Goal: Check status

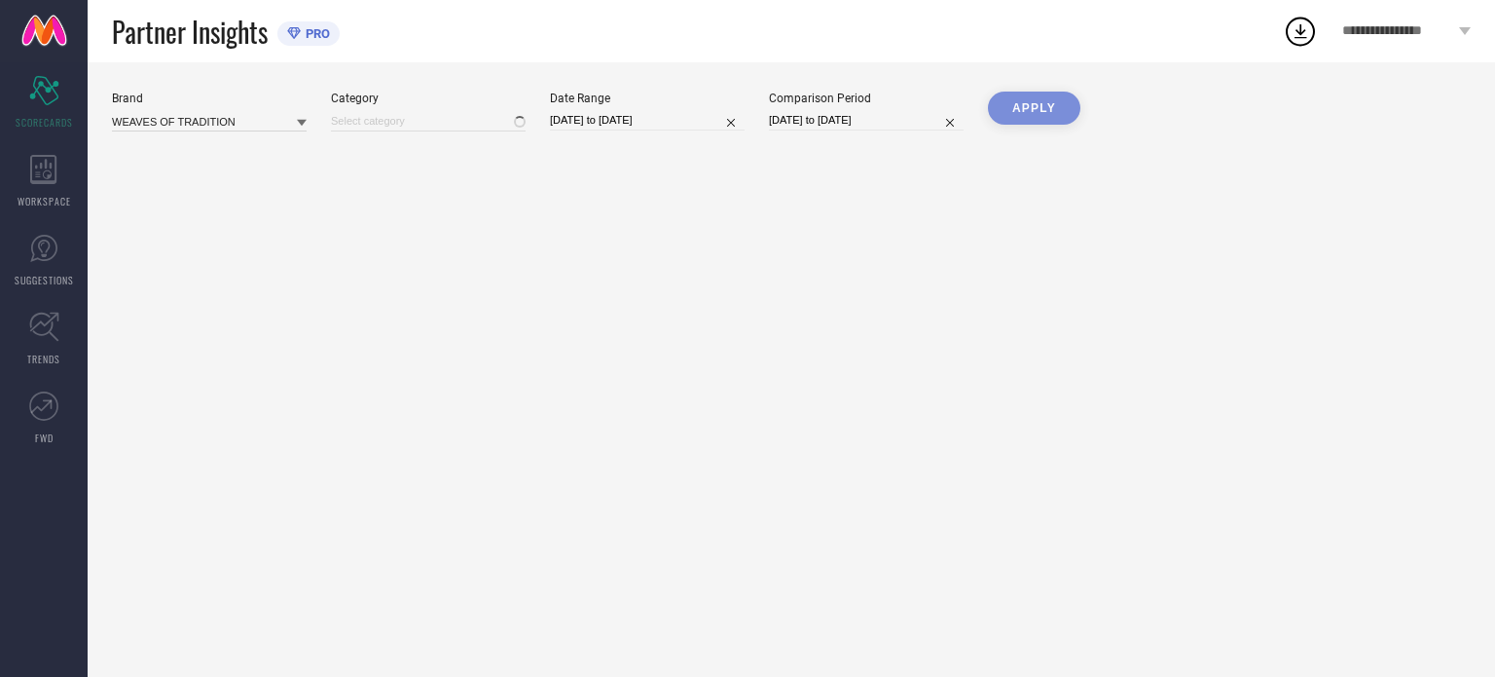
type input "All"
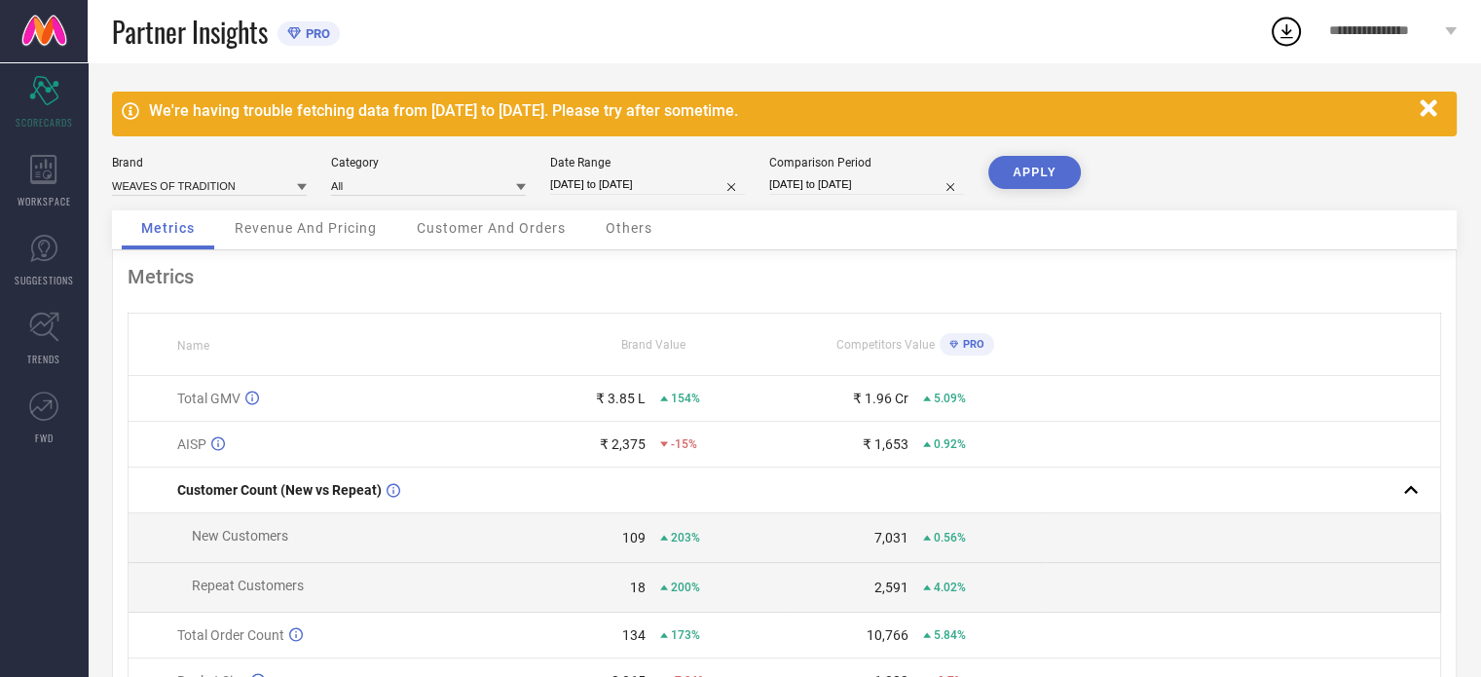
select select "7"
select select "2025"
select select "8"
select select "2025"
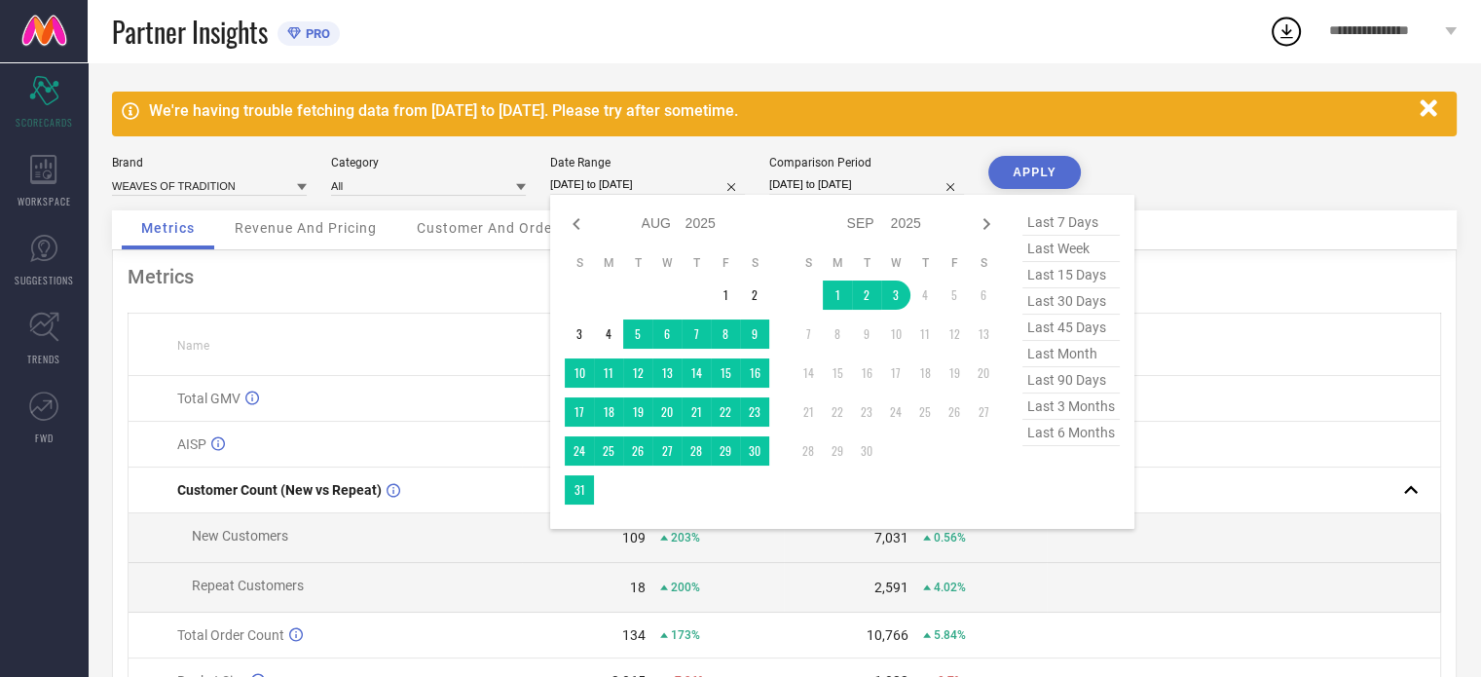
click at [598, 179] on input "[DATE] to [DATE]" at bounding box center [647, 184] width 195 height 20
click at [832, 292] on td "1" at bounding box center [837, 294] width 29 height 29
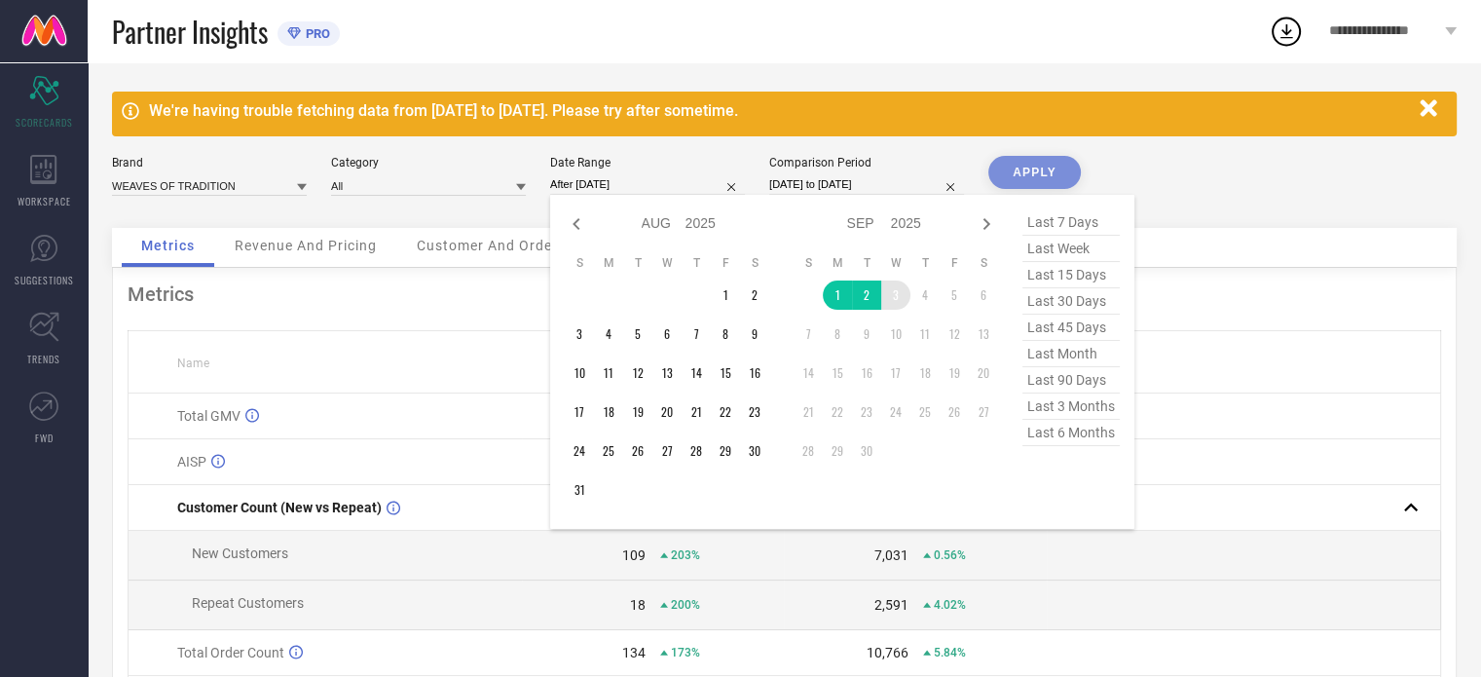
type input "[DATE] to [DATE]"
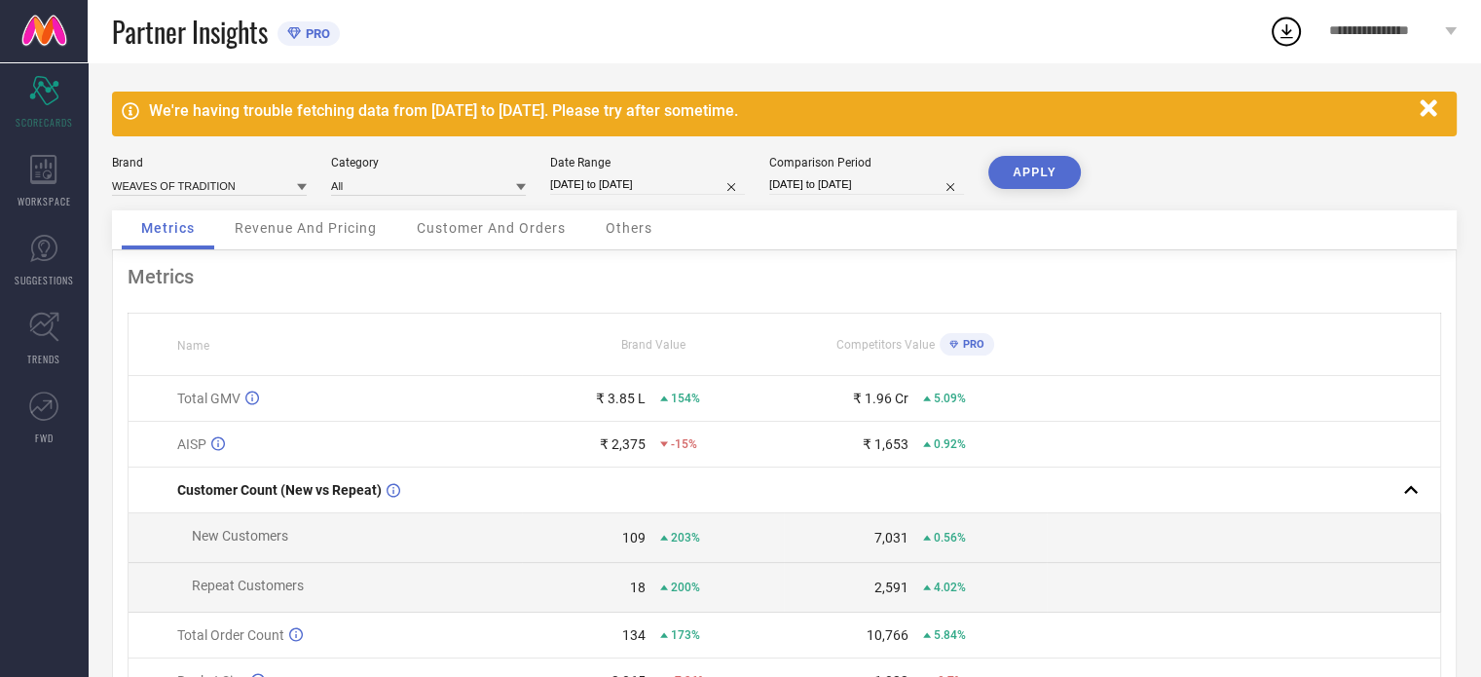
click at [1013, 171] on button "APPLY" at bounding box center [1034, 172] width 92 height 33
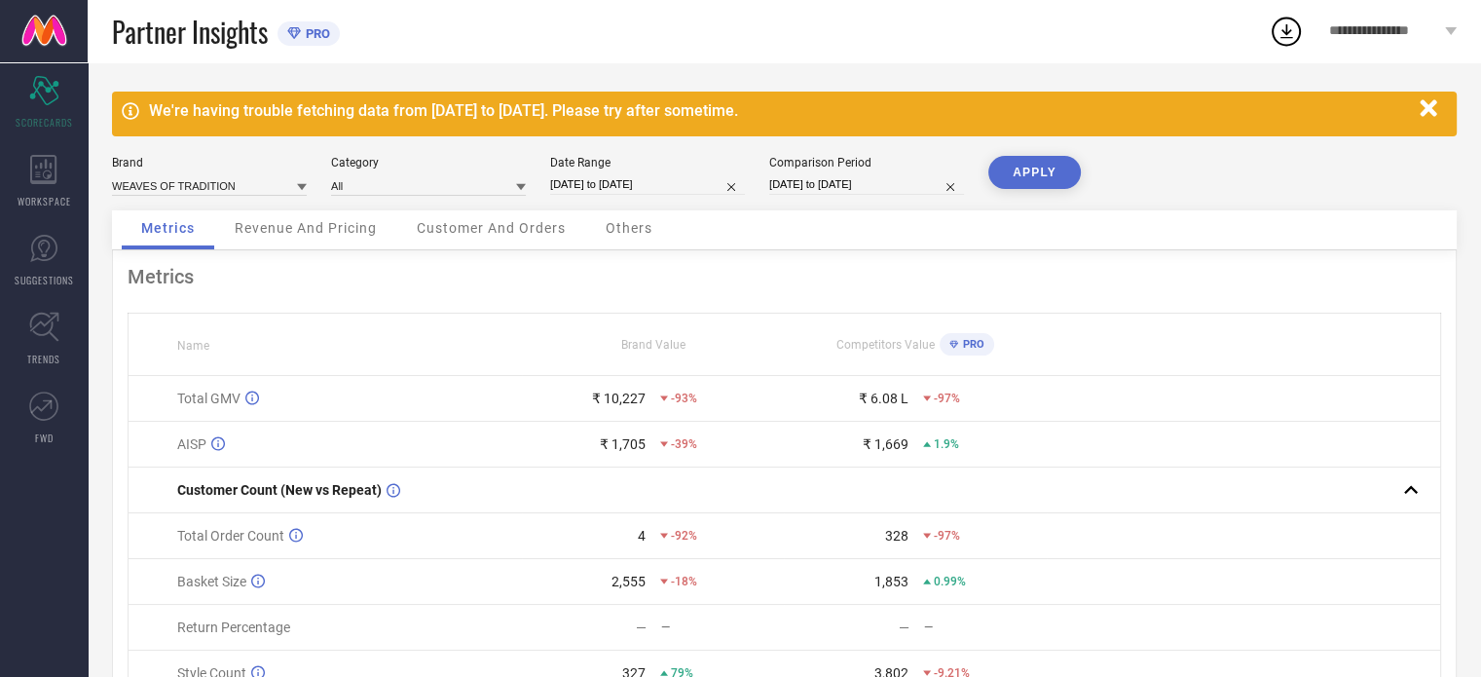
select select "7"
select select "2024"
select select "8"
select select "2024"
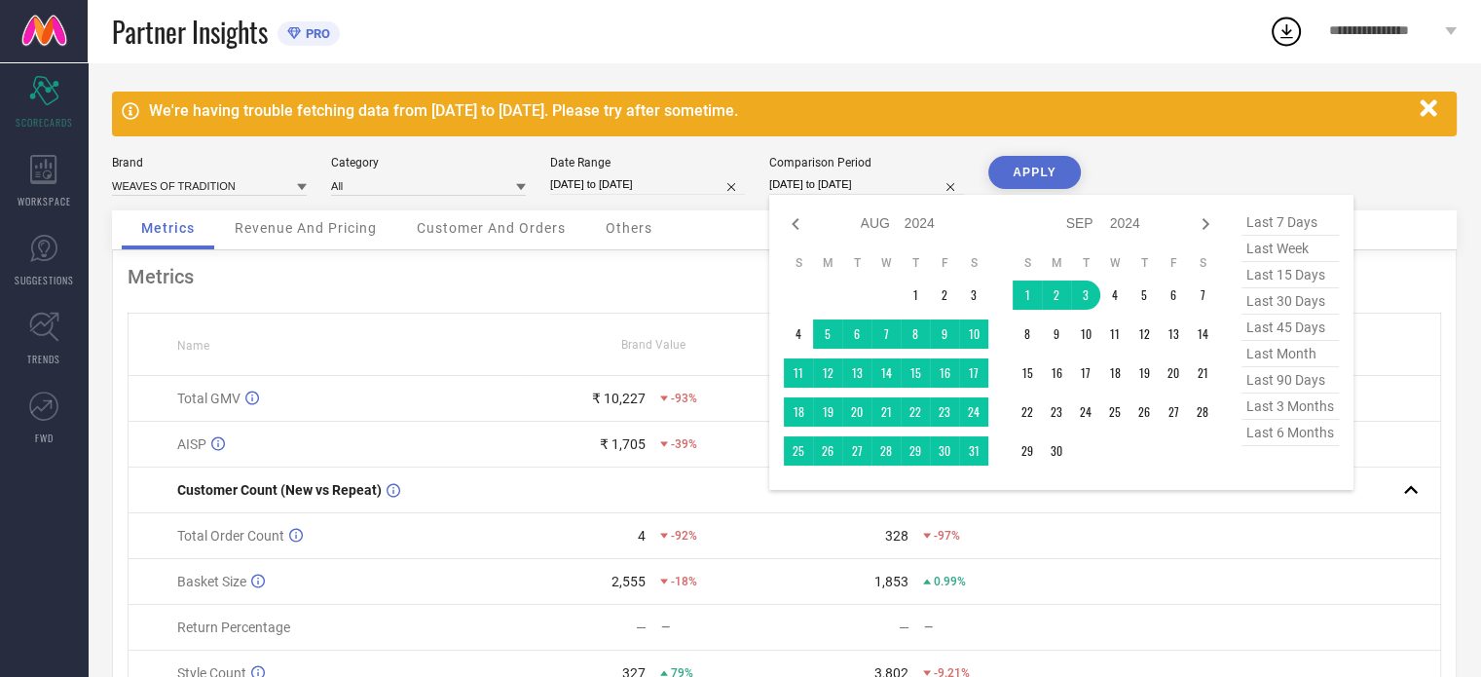
click at [826, 187] on input "[DATE] to [DATE]" at bounding box center [866, 184] width 195 height 20
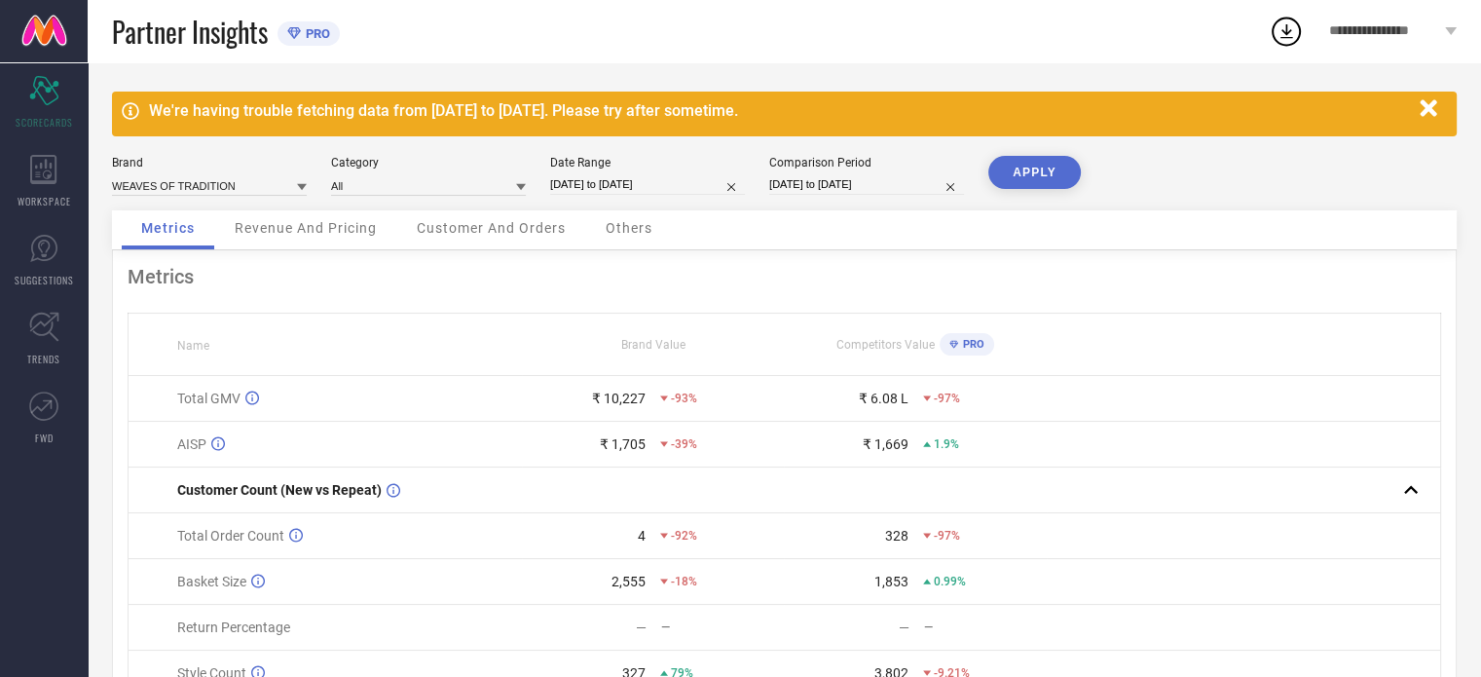
click at [1016, 90] on div "We're having trouble fetching data from [DATE] to [DATE]. Please try after some…" at bounding box center [784, 418] width 1393 height 713
